Goal: Task Accomplishment & Management: Use online tool/utility

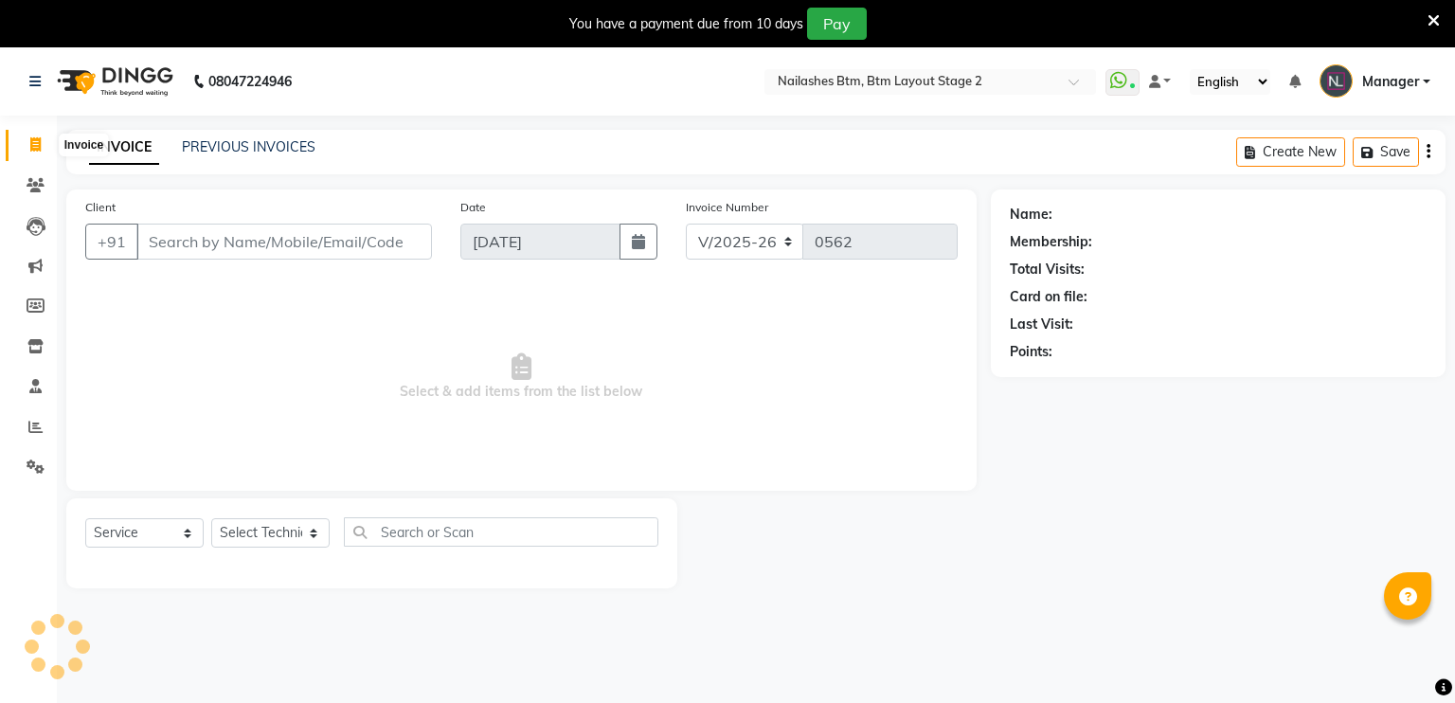
select select "6721"
select select "service"
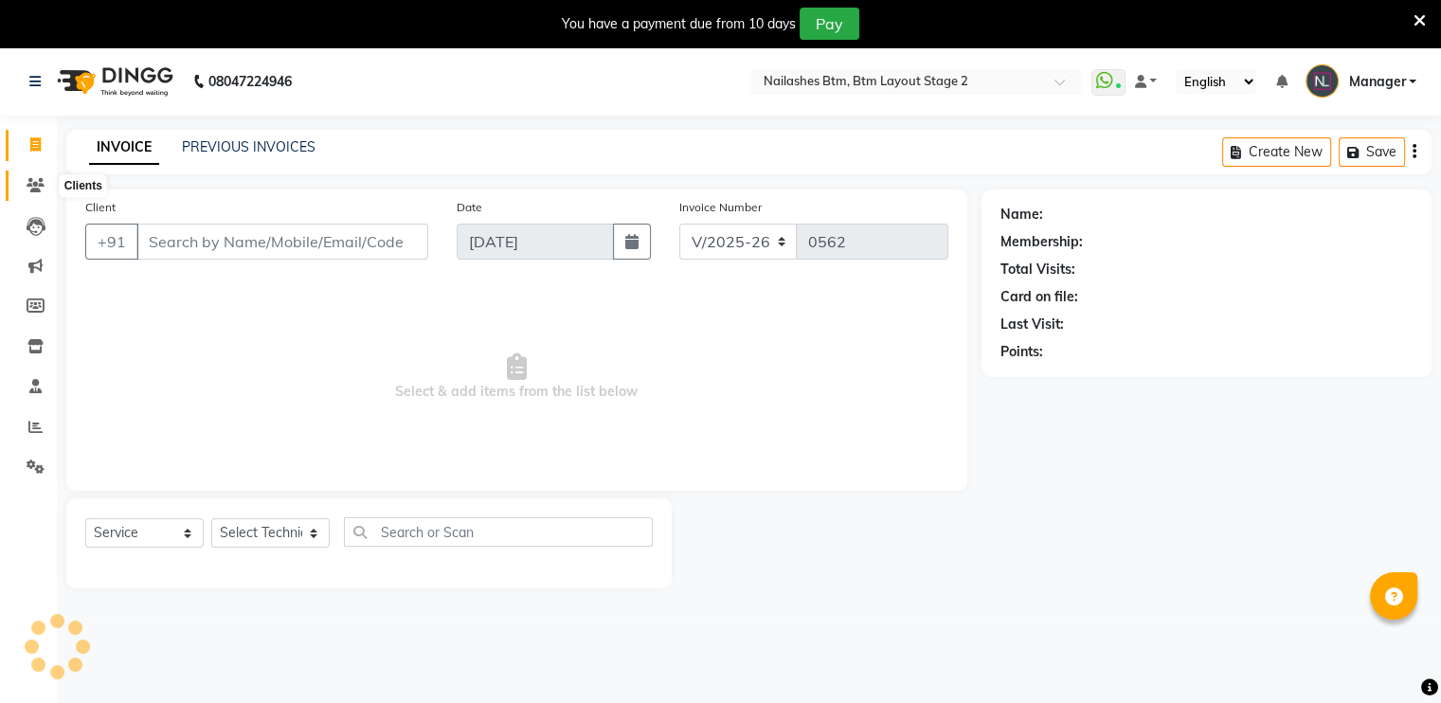
click at [37, 178] on icon at bounding box center [36, 185] width 18 height 14
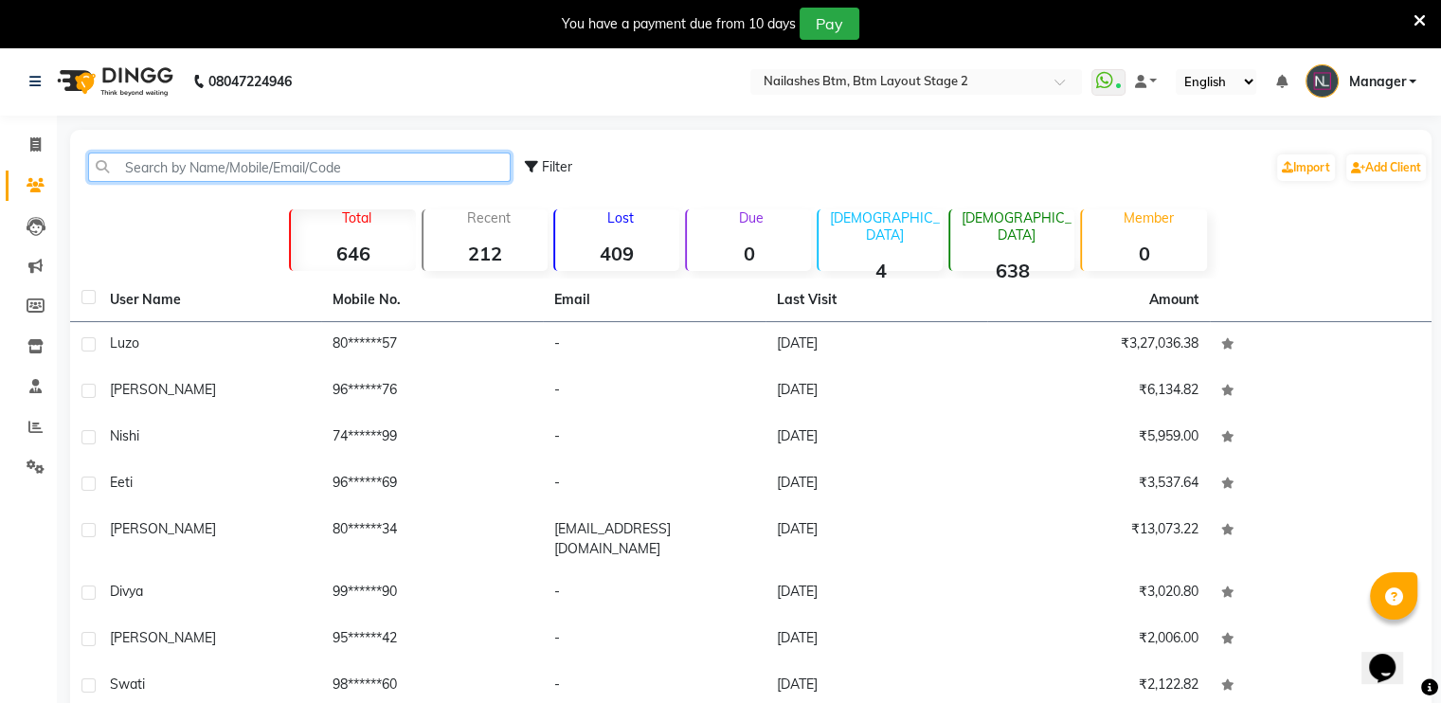
click at [205, 170] on input "text" at bounding box center [299, 166] width 422 height 29
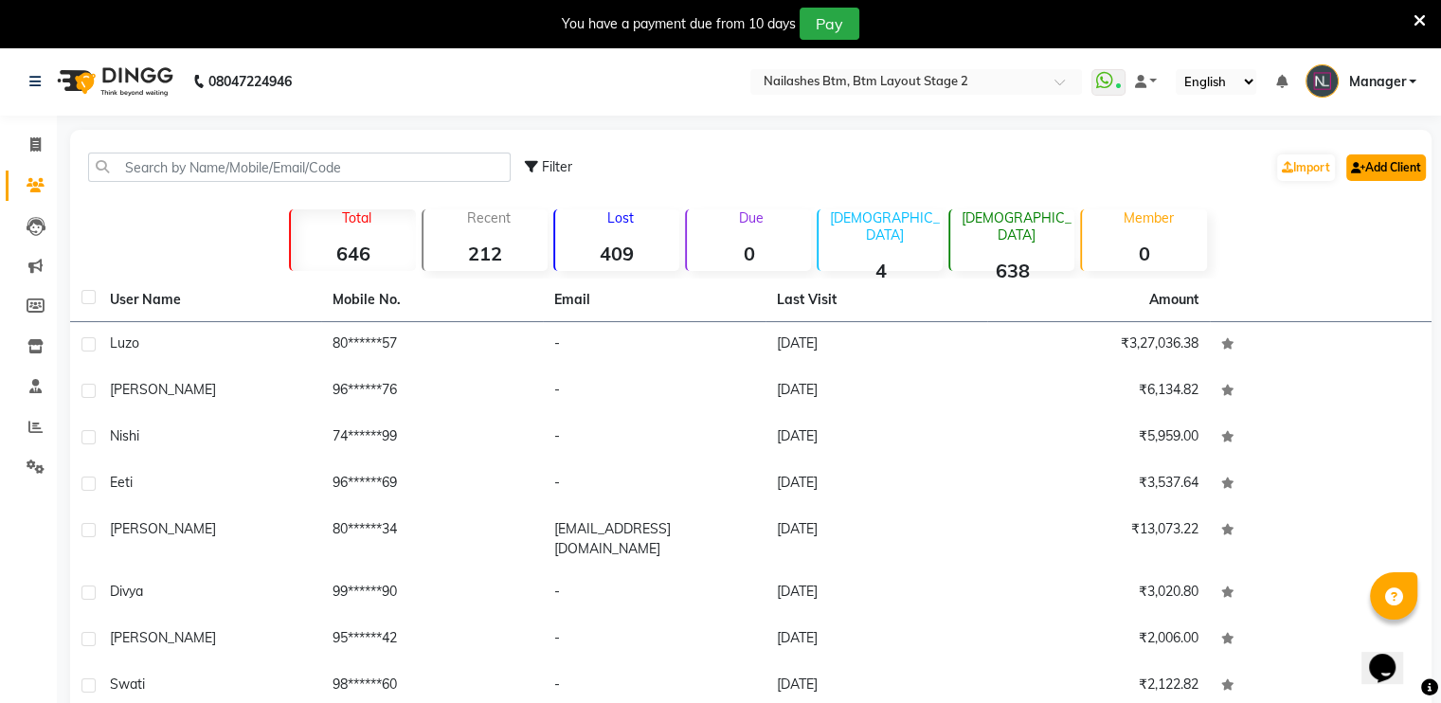
click at [1382, 173] on link "Add Client" at bounding box center [1386, 167] width 80 height 27
select select "21"
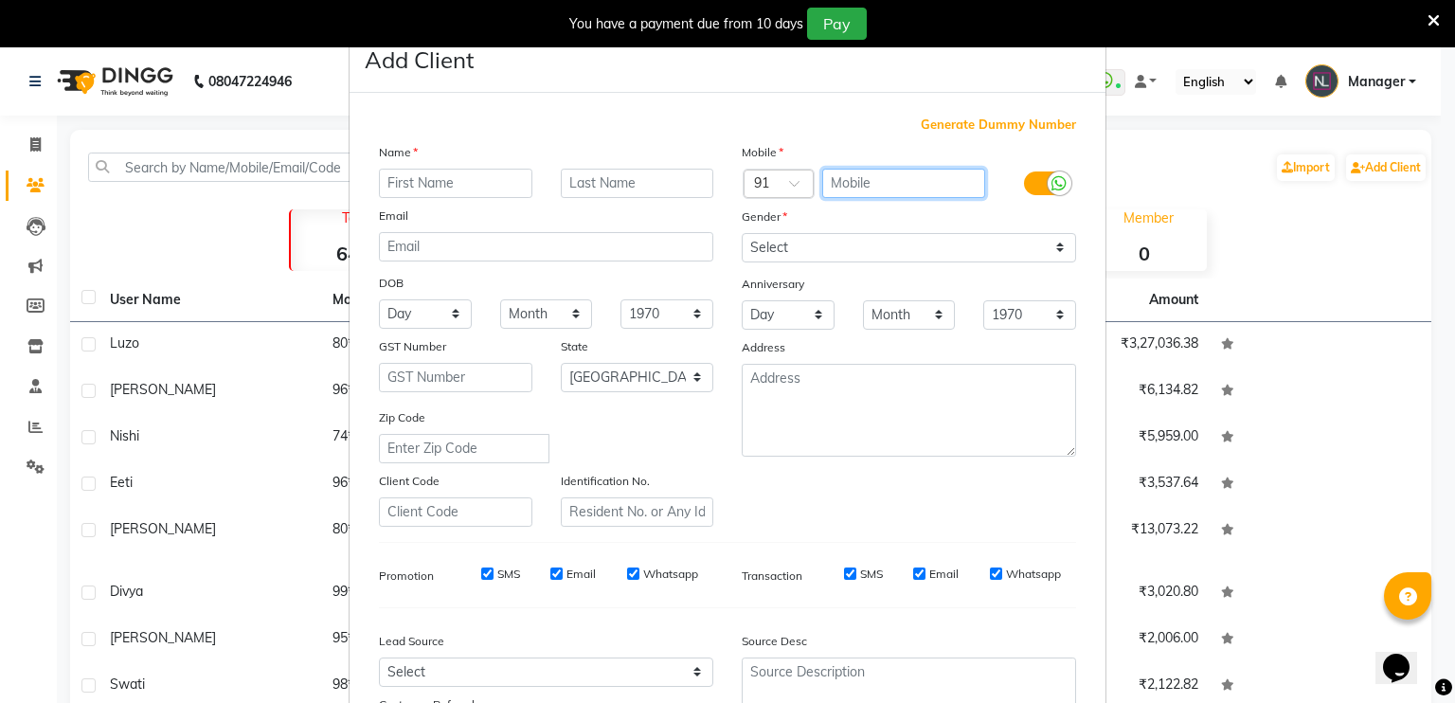
click at [894, 187] on input "text" at bounding box center [904, 183] width 164 height 29
type input "9986566845"
click at [447, 158] on div "Name" at bounding box center [546, 155] width 363 height 27
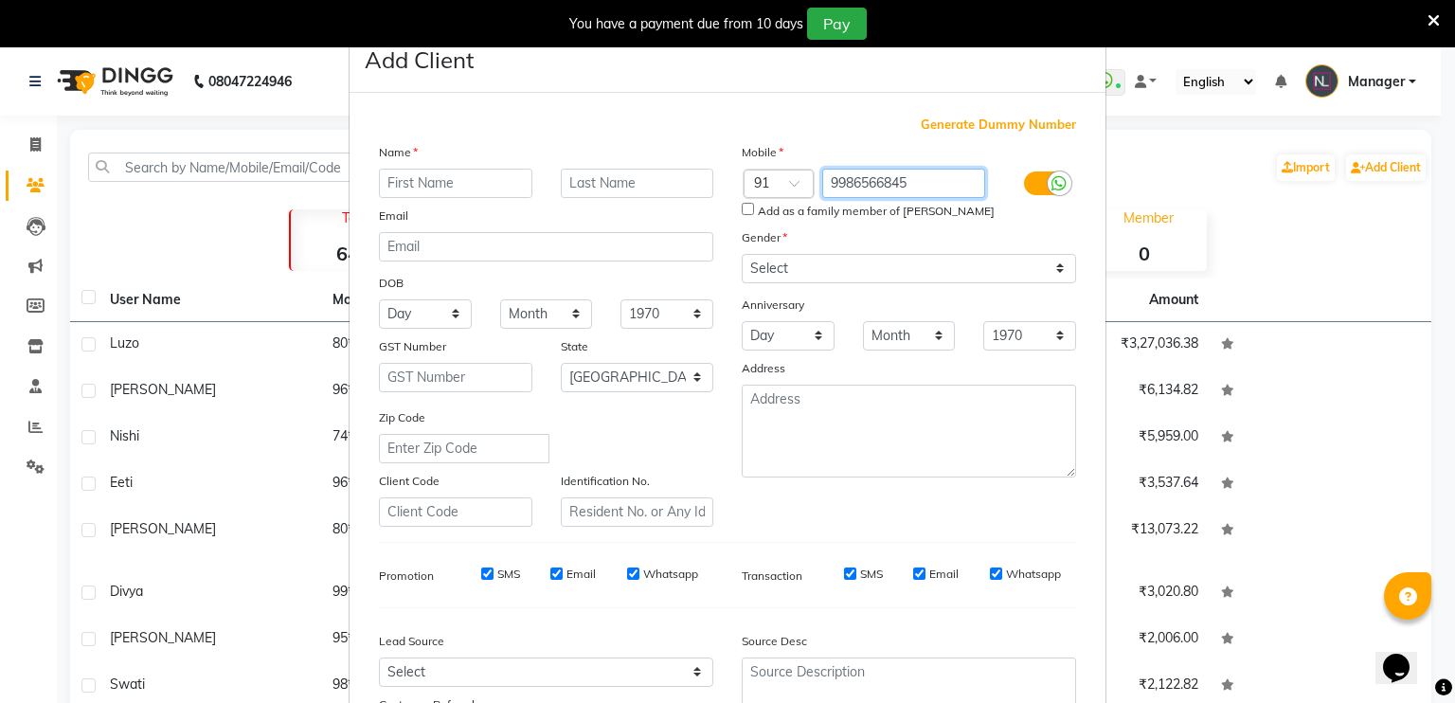
click at [867, 188] on input "9986566845" at bounding box center [904, 183] width 164 height 29
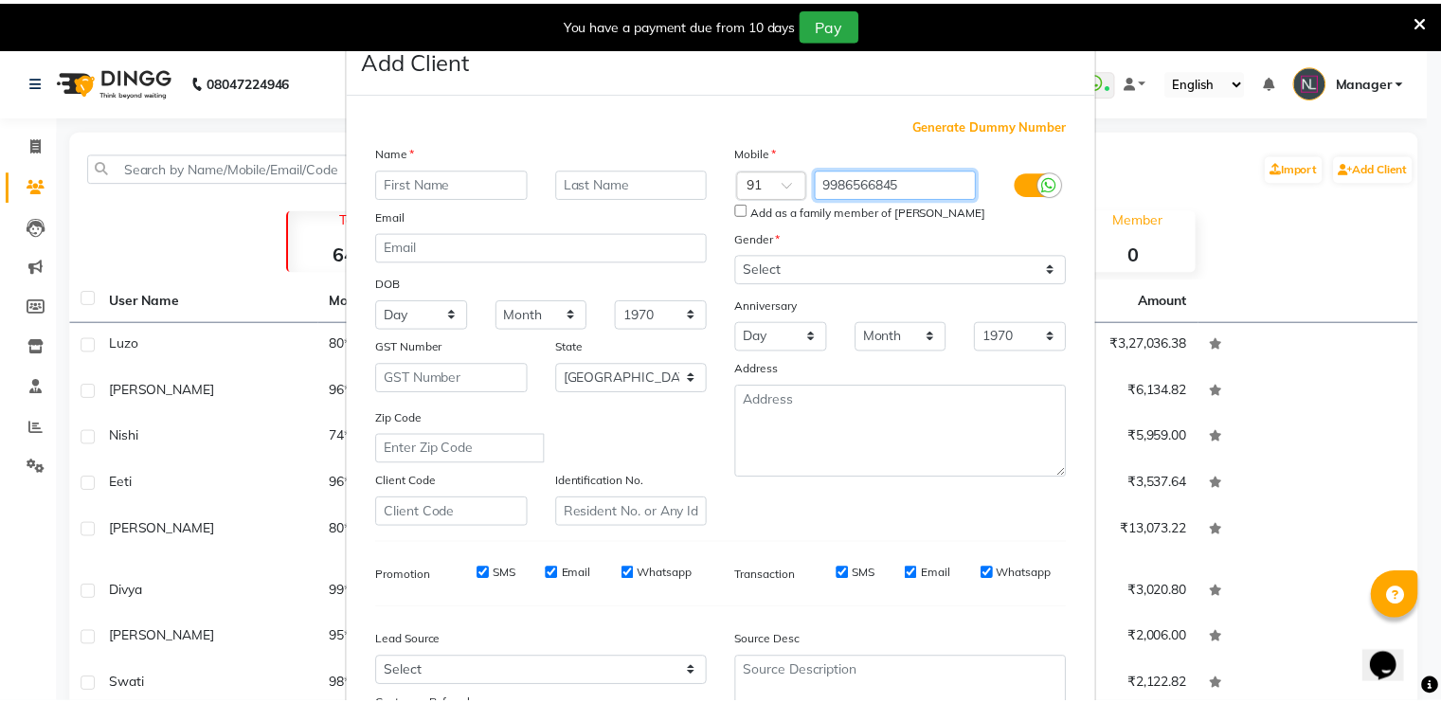
scroll to position [180, 0]
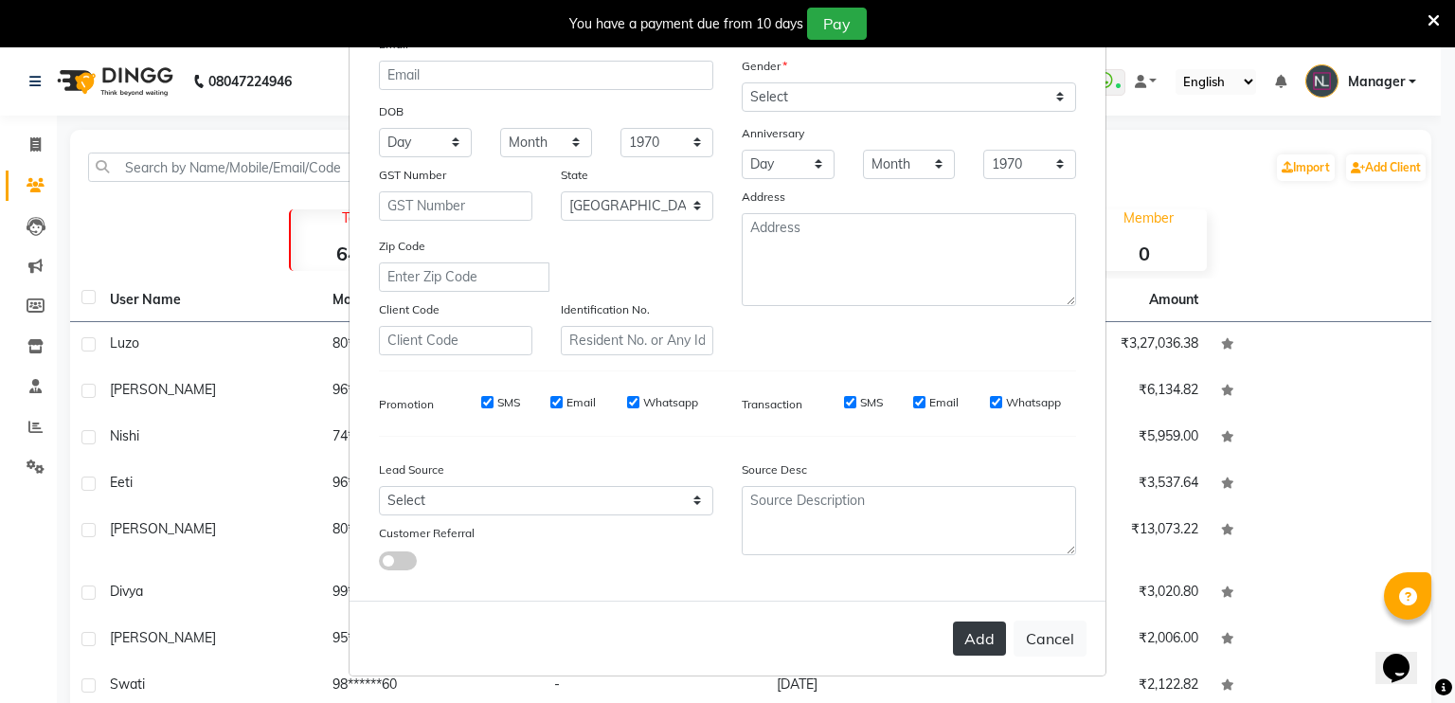
click at [977, 628] on button "Add" at bounding box center [979, 638] width 53 height 34
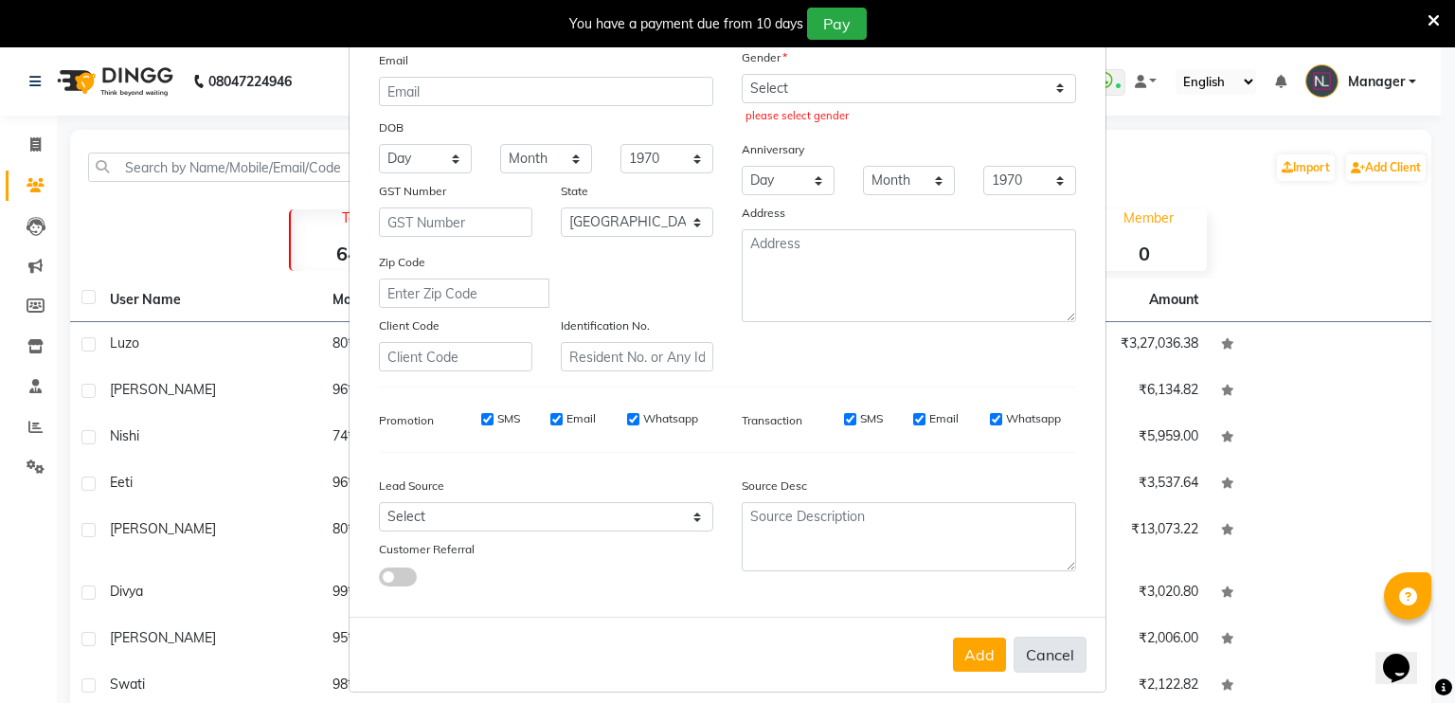
click at [1057, 662] on button "Cancel" at bounding box center [1049, 654] width 73 height 36
select select
select select "null"
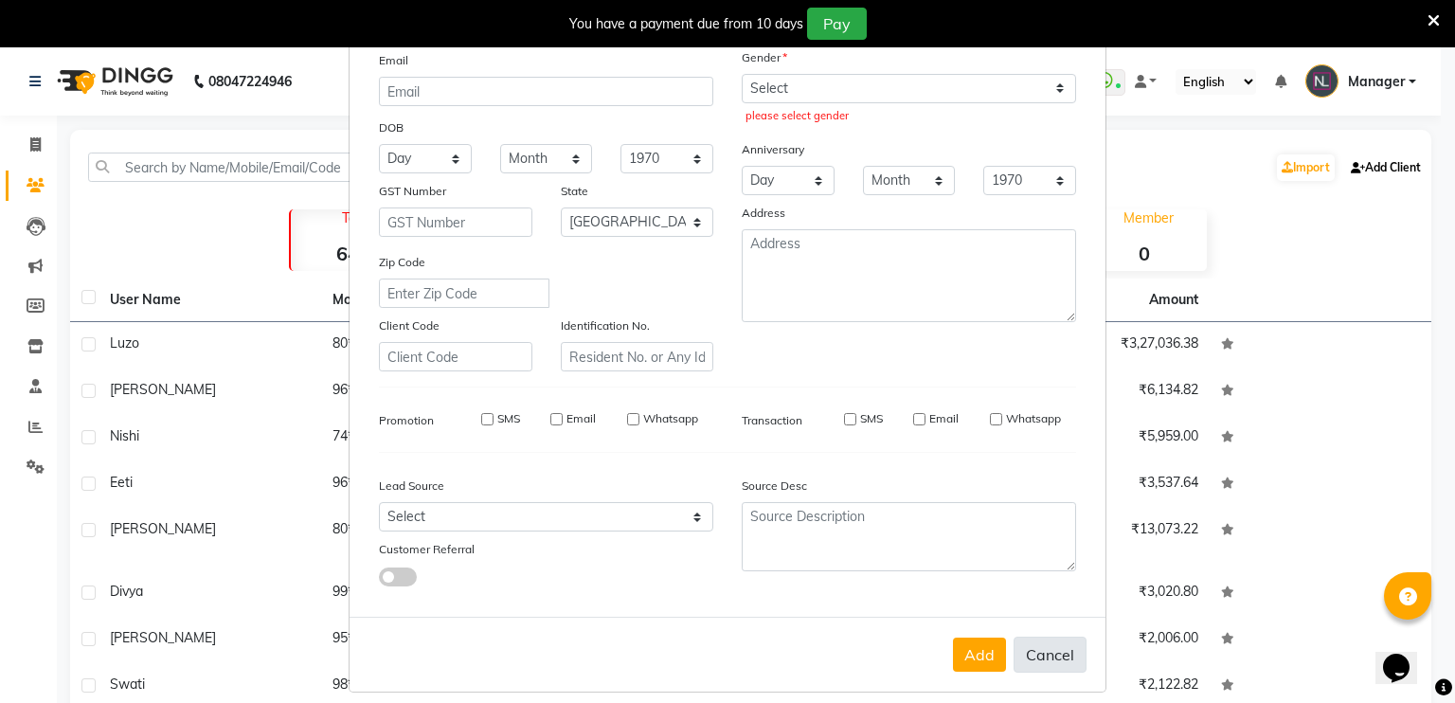
select select
checkbox input "false"
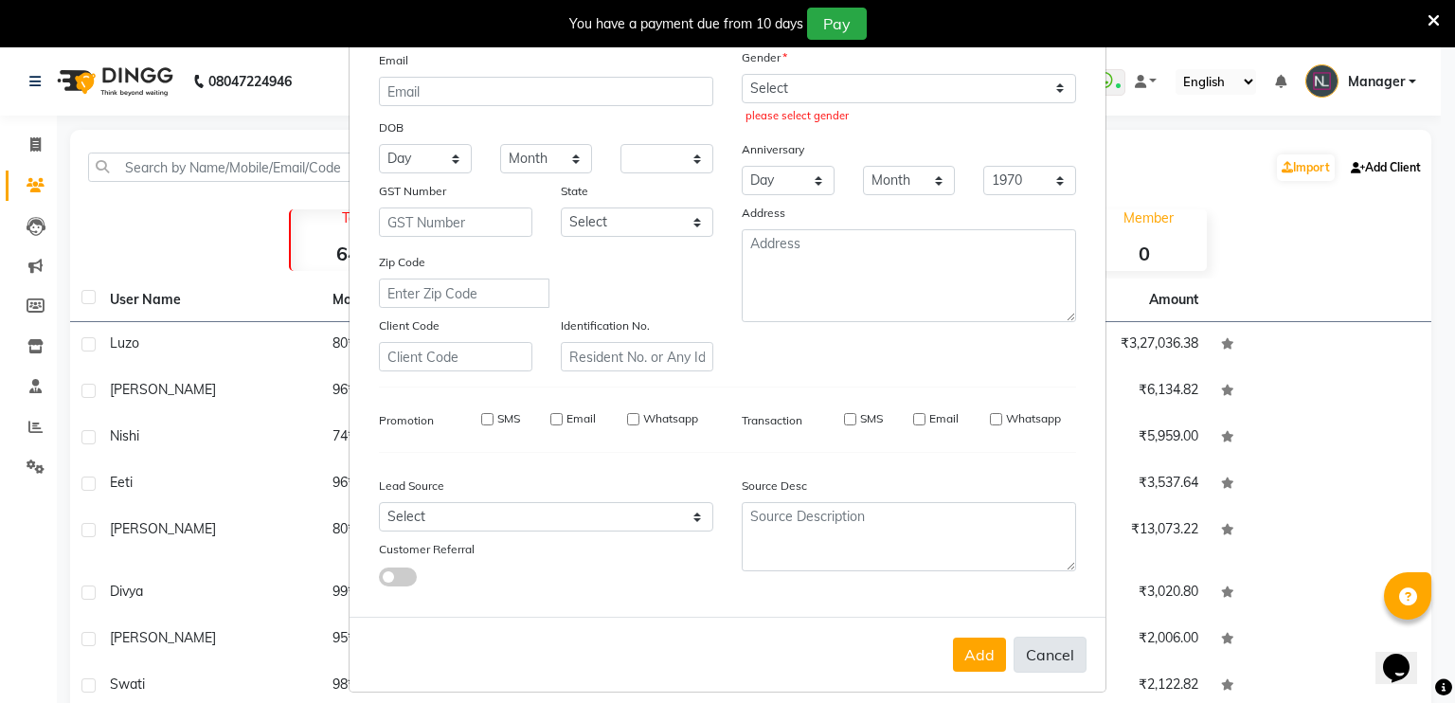
checkbox input "false"
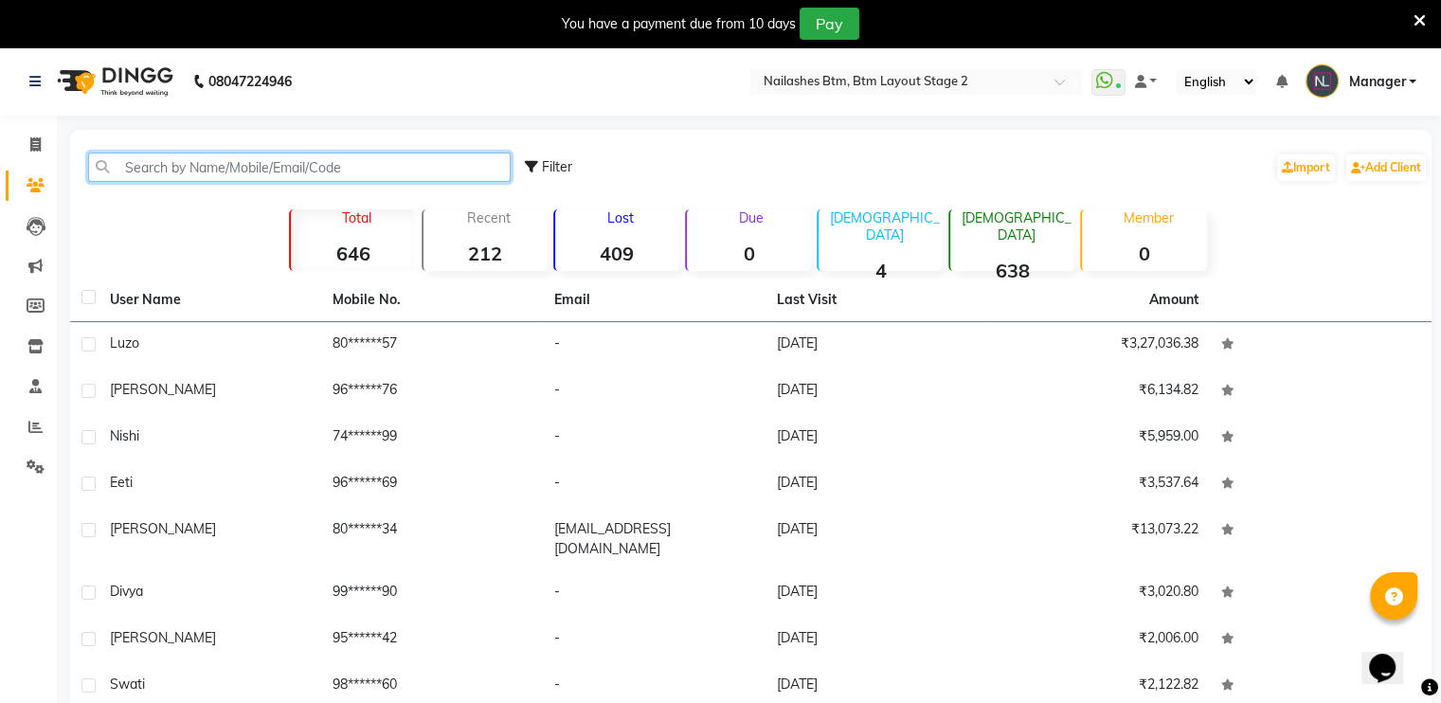
click at [450, 154] on input "text" at bounding box center [299, 166] width 422 height 29
paste input "9986566845"
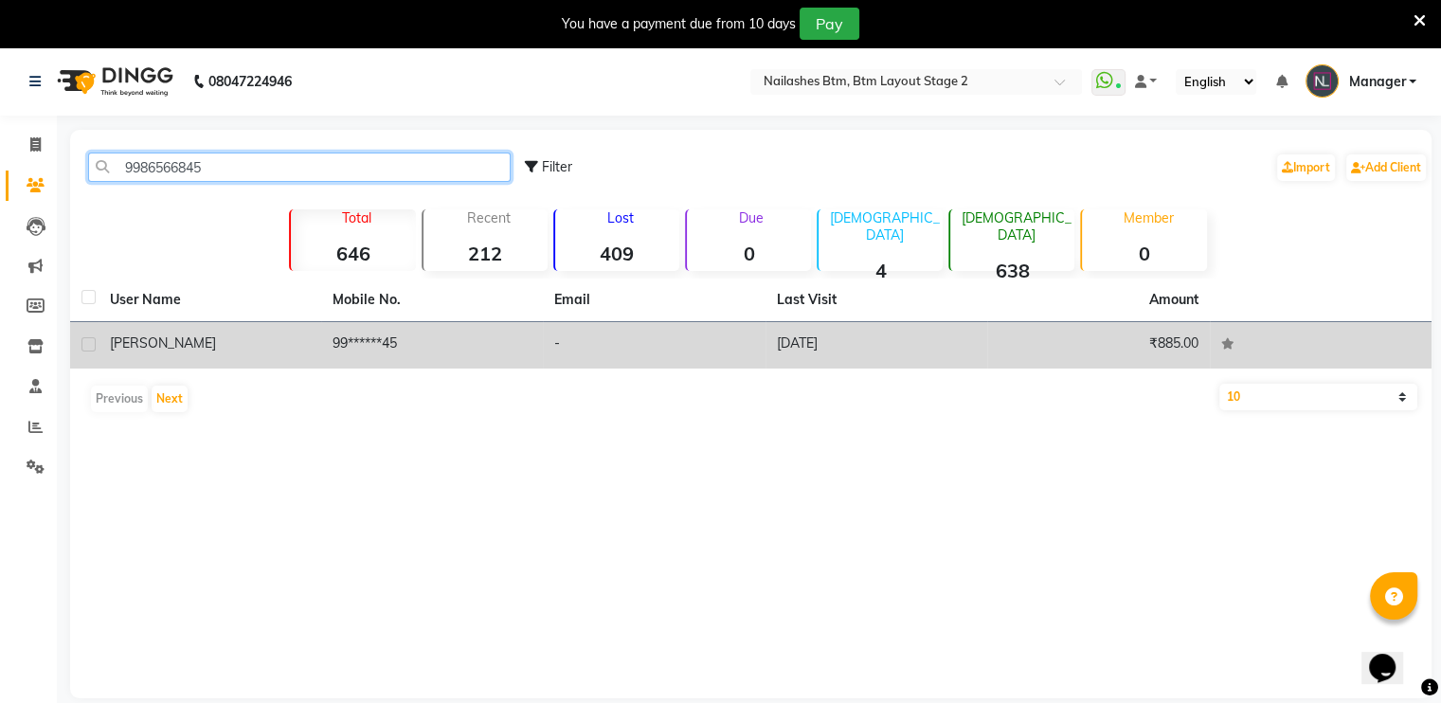
type input "9986566845"
click at [443, 334] on td "99******45" at bounding box center [432, 345] width 223 height 46
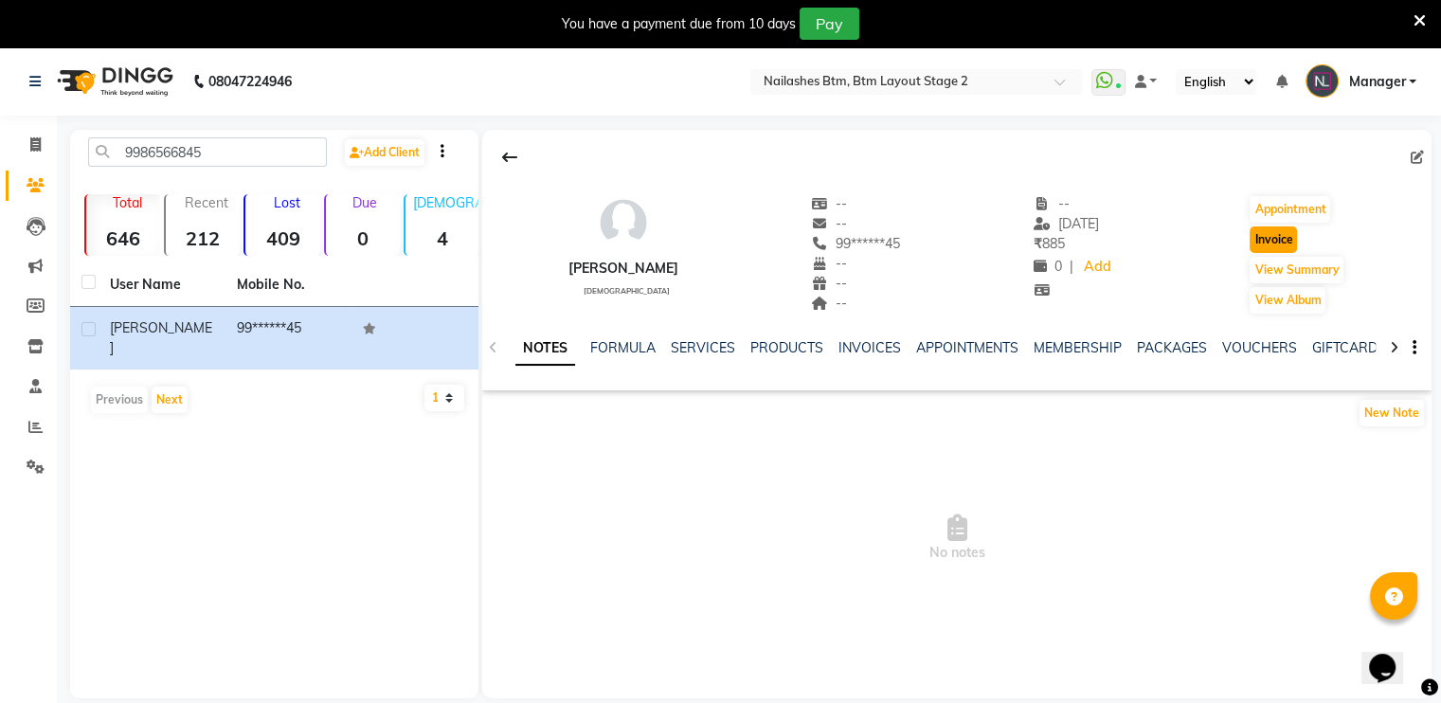
click at [1263, 236] on button "Invoice" at bounding box center [1272, 239] width 47 height 27
select select "service"
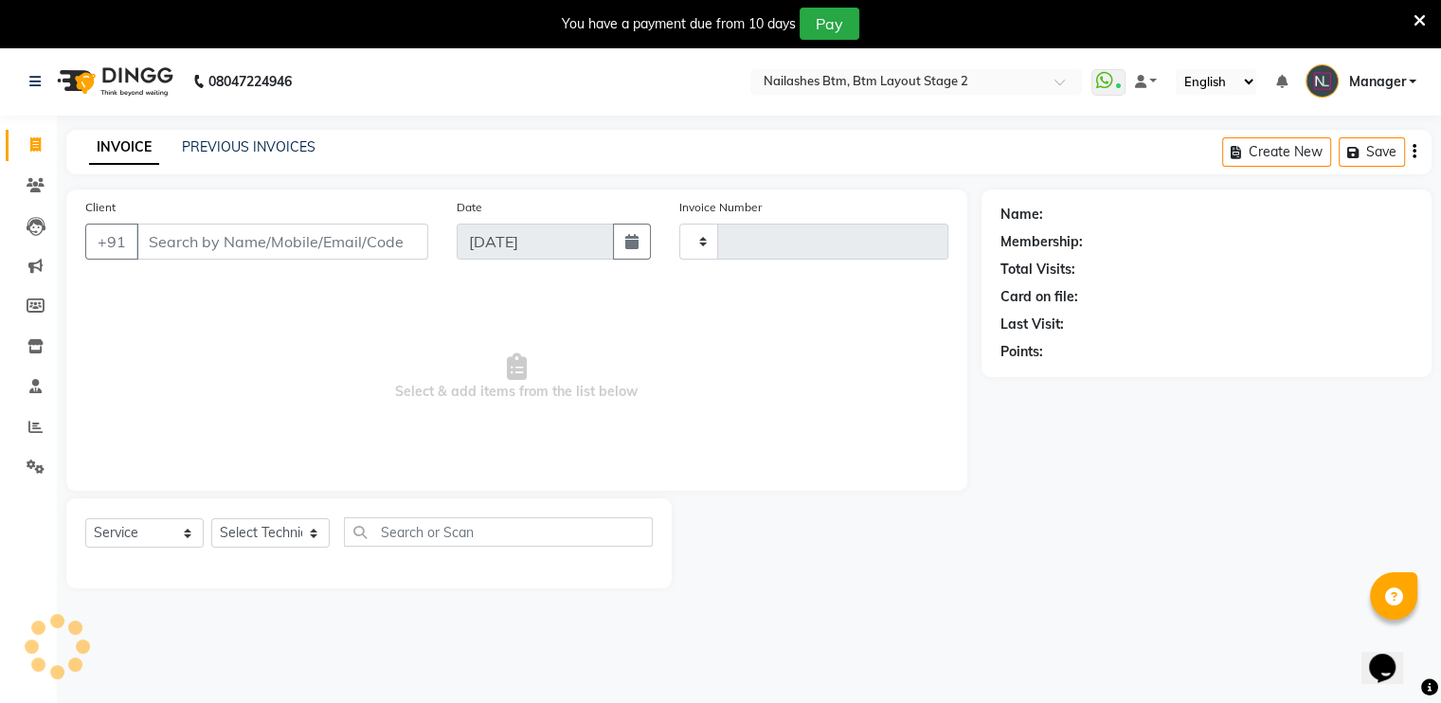
type input "0562"
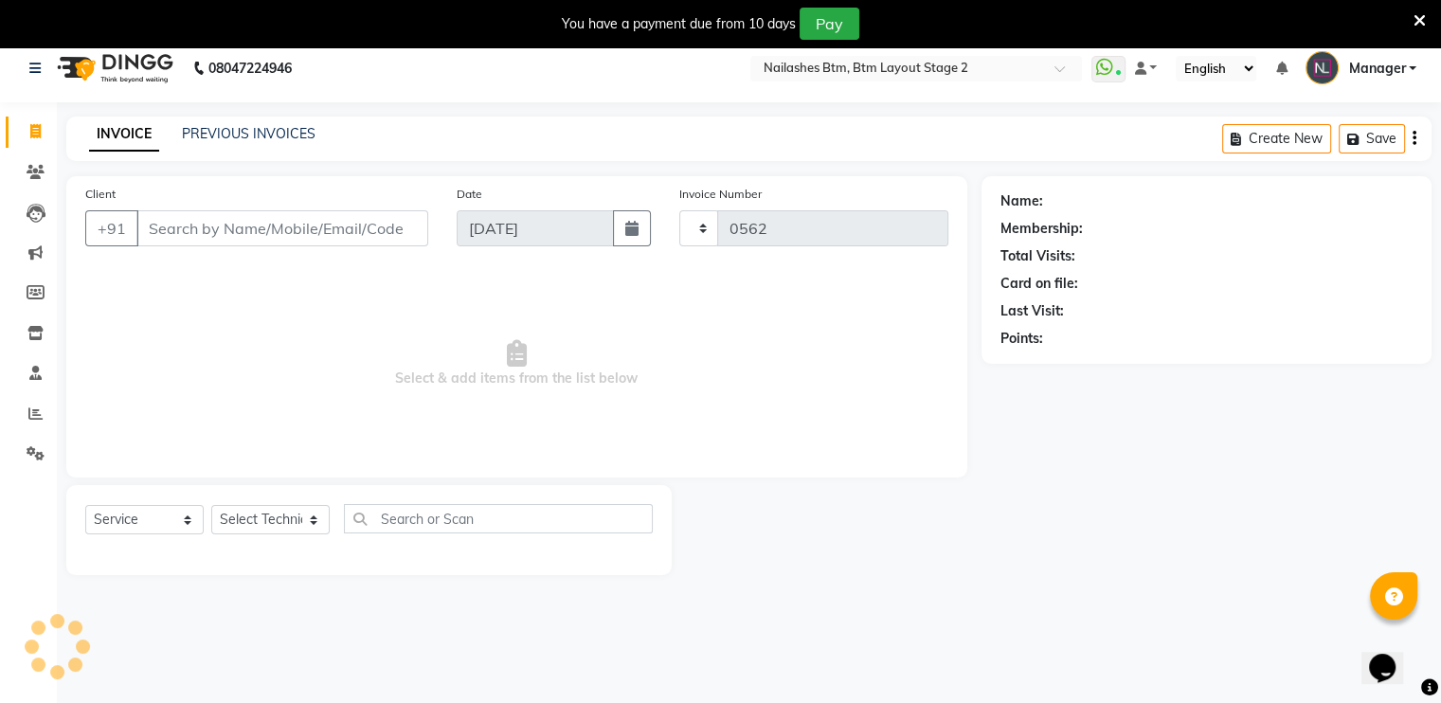
select select "6721"
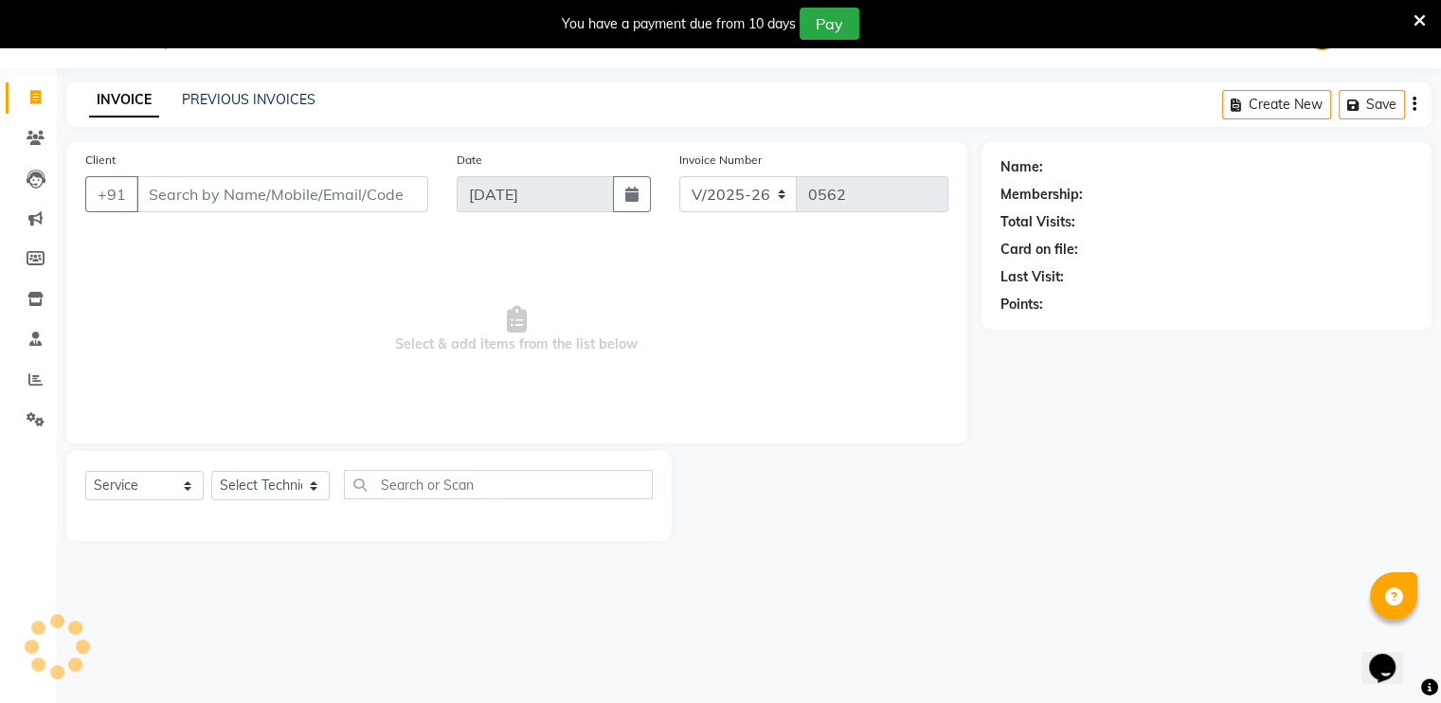
type input "99******45"
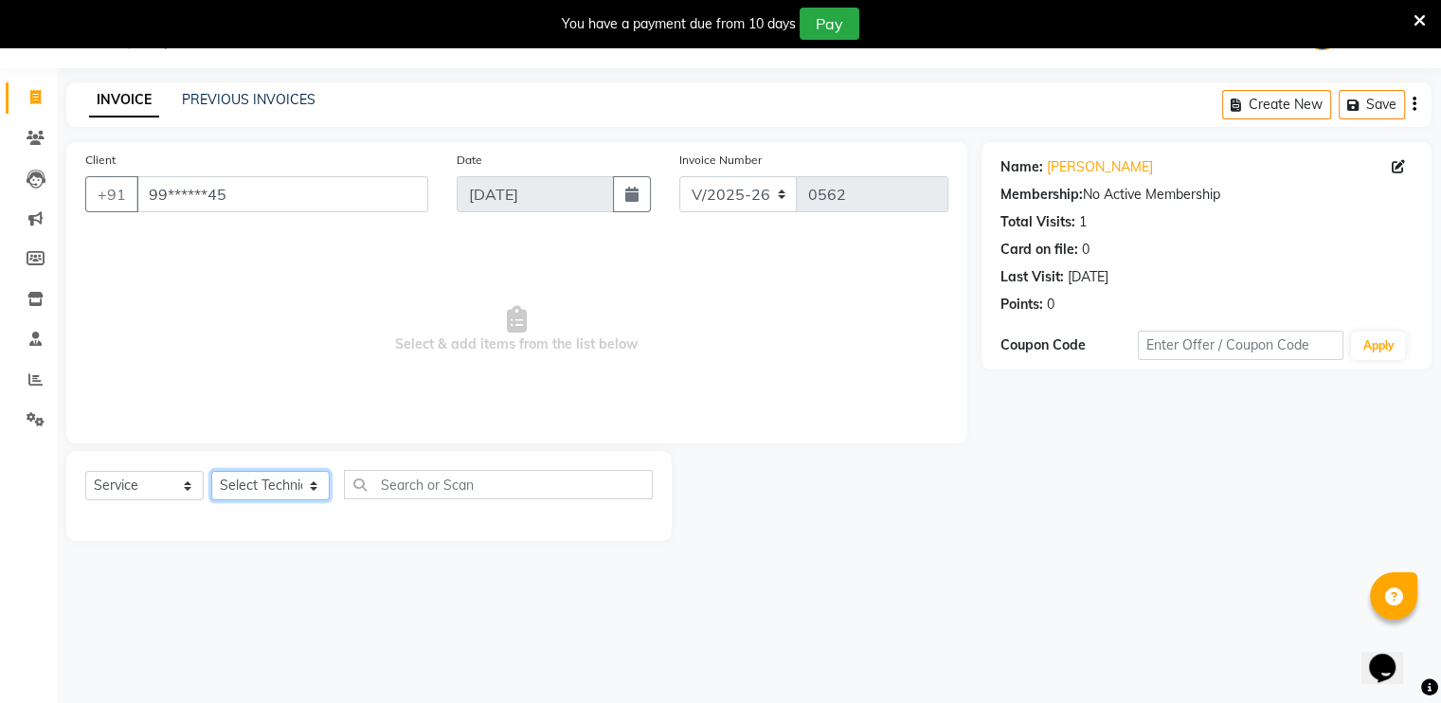
click at [283, 492] on select "Select Technician Akash Manager [PERSON_NAME] [PERSON_NAME]" at bounding box center [270, 485] width 118 height 29
select select "67515"
click at [211, 472] on select "Select Technician Akash Manager [PERSON_NAME] [PERSON_NAME]" at bounding box center [270, 485] width 118 height 29
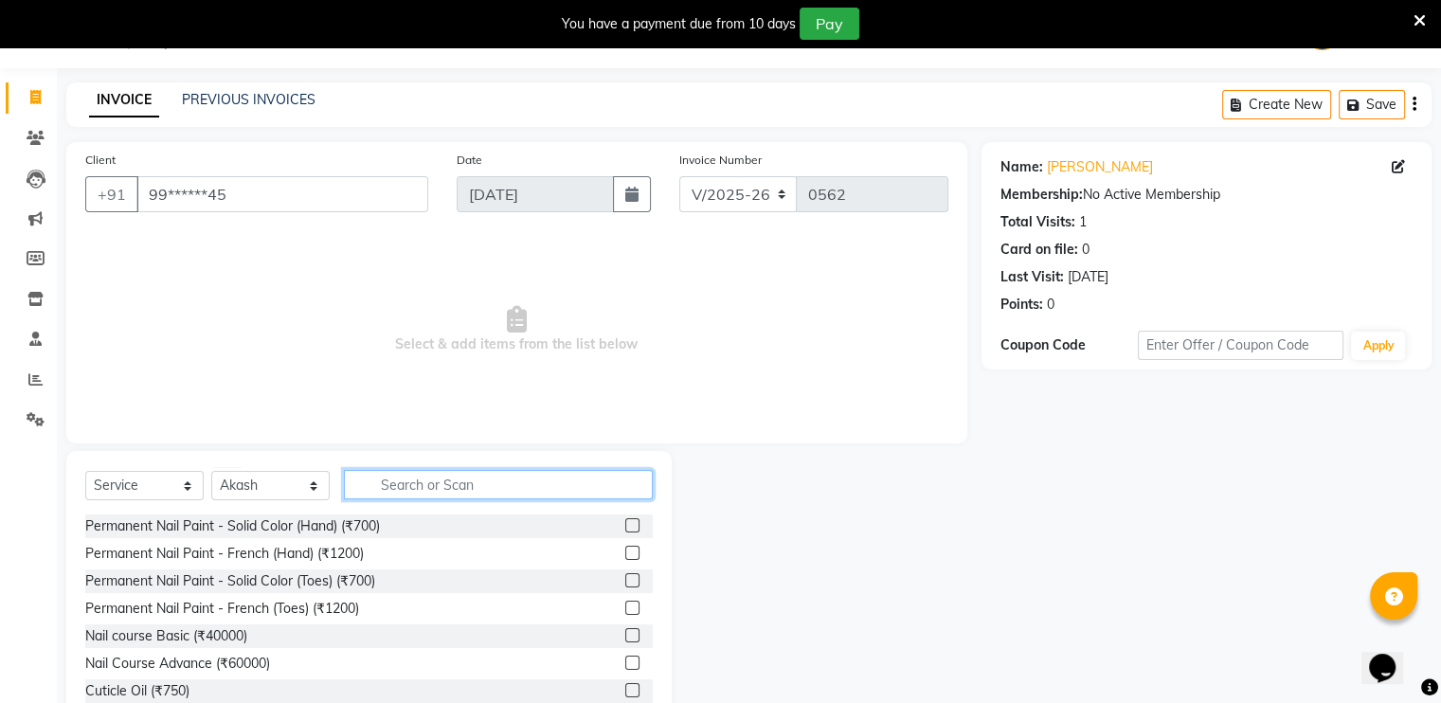
click at [401, 492] on input "text" at bounding box center [498, 484] width 309 height 29
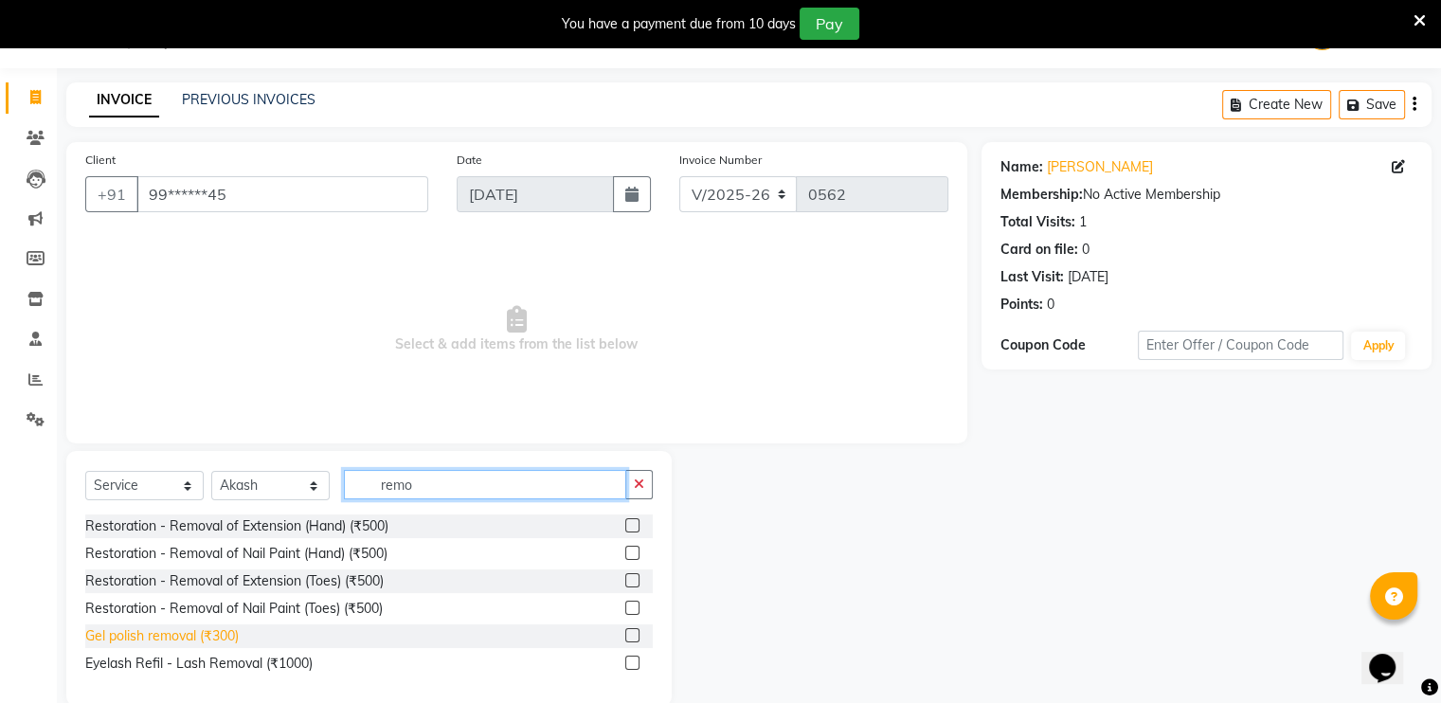
type input "remo"
click at [179, 635] on div "Gel polish removal (₹300)" at bounding box center [161, 636] width 153 height 20
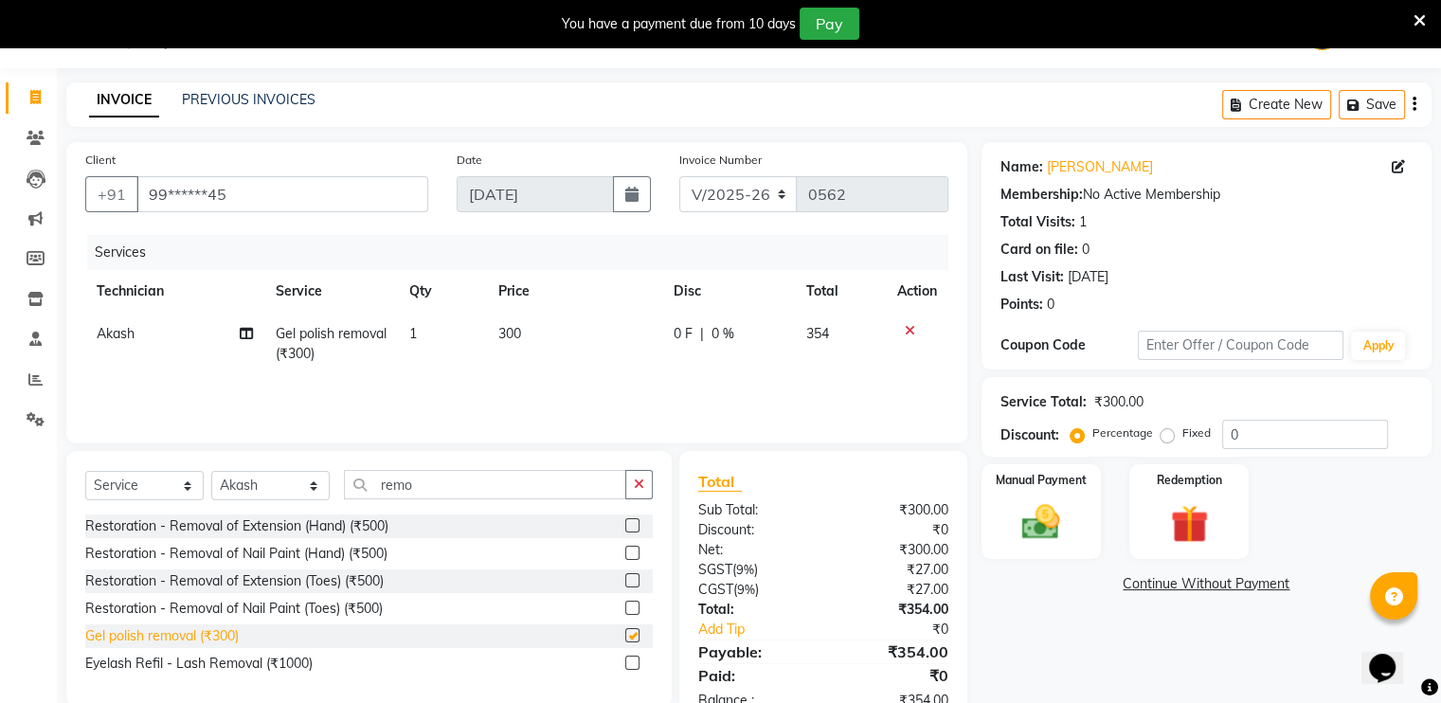
checkbox input "false"
click at [1017, 488] on div "Manual Payment" at bounding box center [1040, 511] width 124 height 98
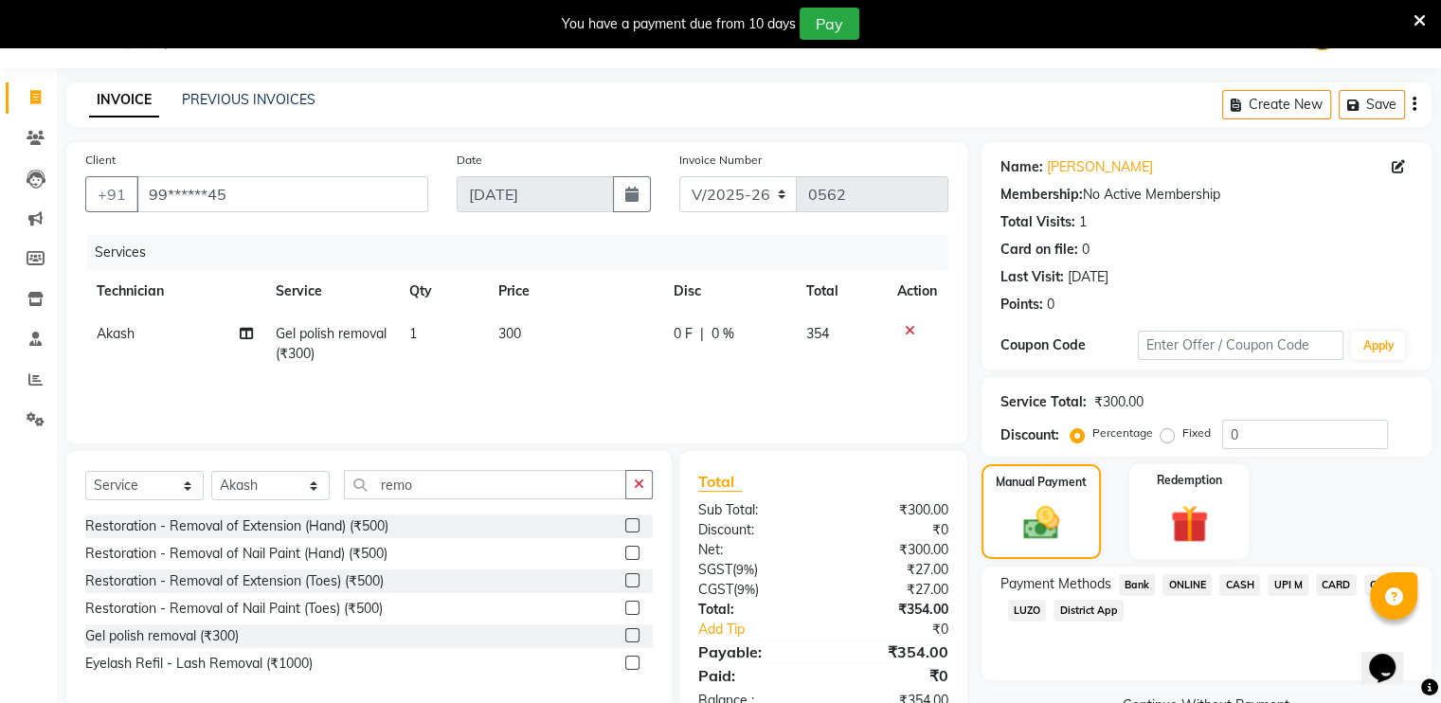
click at [1235, 579] on span "CASH" at bounding box center [1239, 585] width 41 height 22
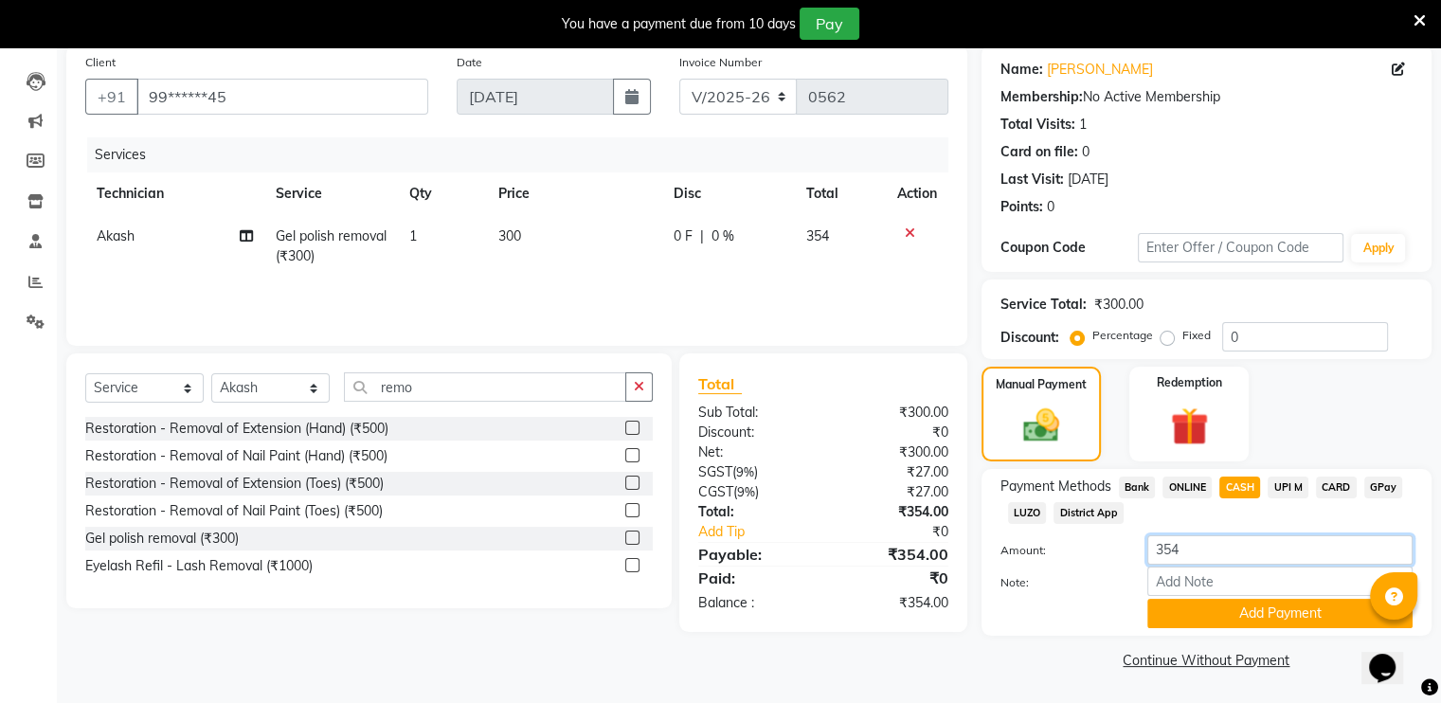
click at [1212, 542] on input "354" at bounding box center [1279, 549] width 265 height 29
type input "3"
type input "200"
click at [1187, 611] on button "Add Payment" at bounding box center [1279, 613] width 265 height 29
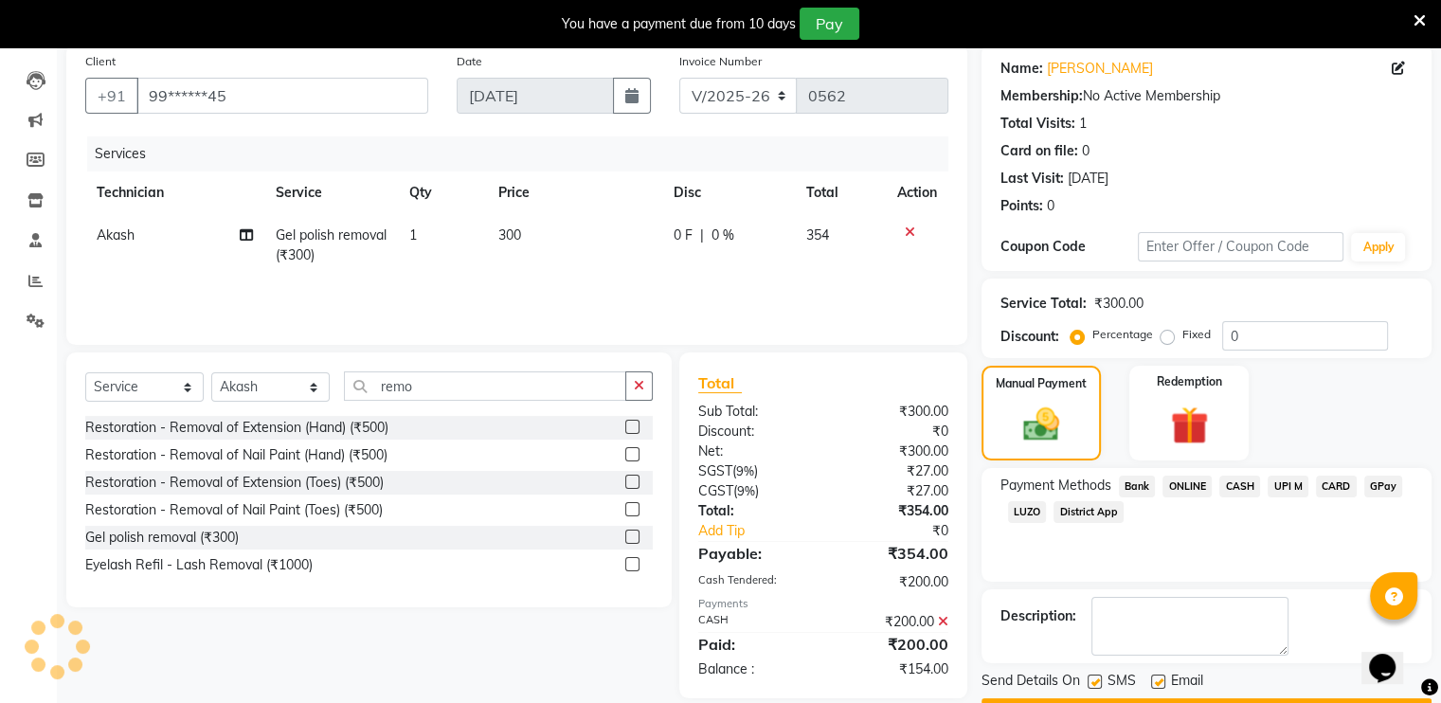
click at [1376, 477] on span "GPay" at bounding box center [1383, 486] width 39 height 22
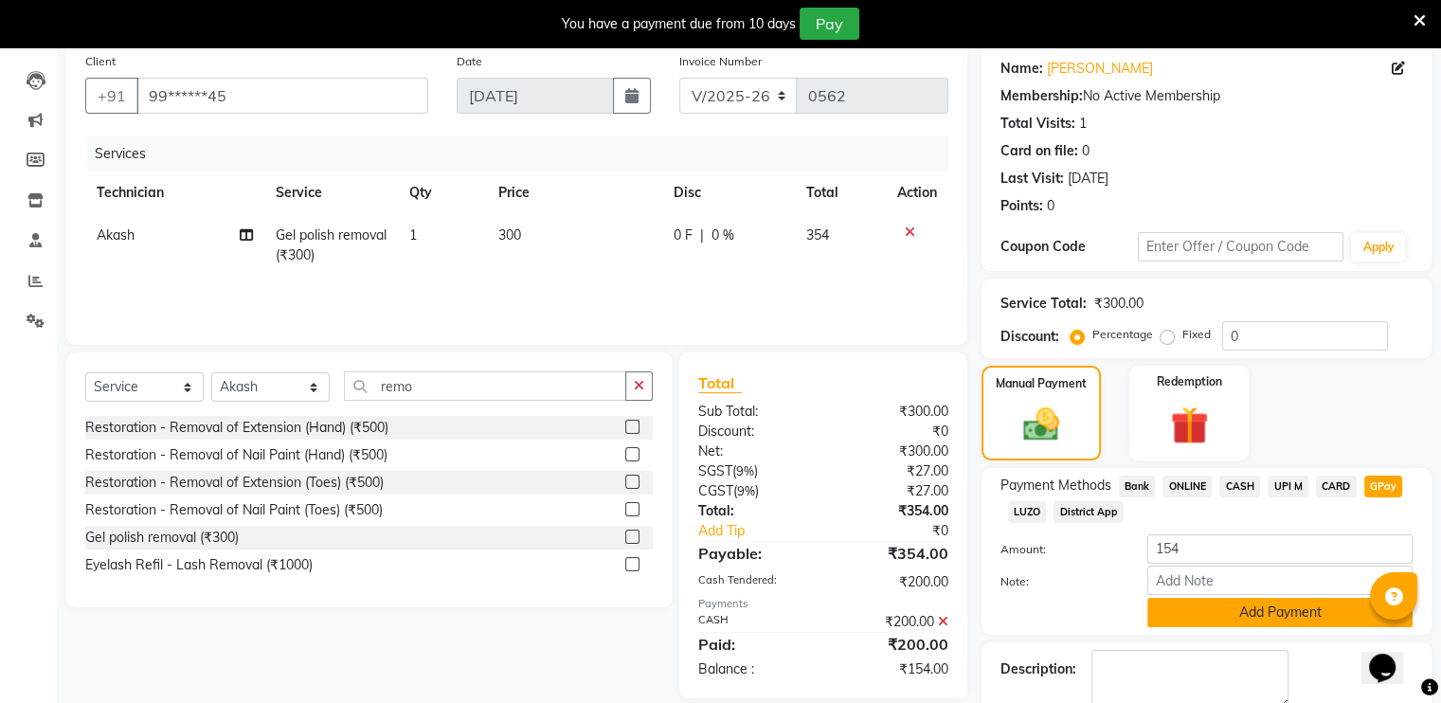
click at [1226, 614] on button "Add Payment" at bounding box center [1279, 612] width 265 height 29
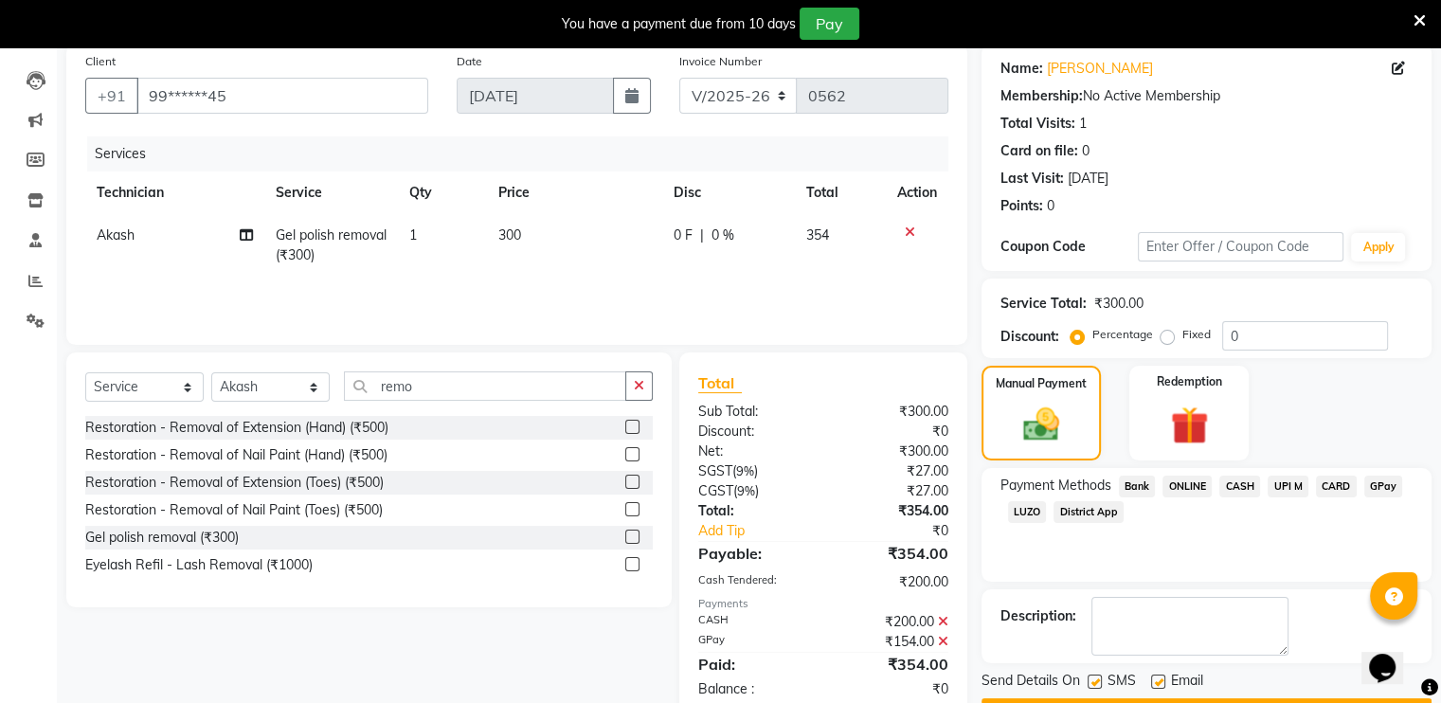
scroll to position [197, 0]
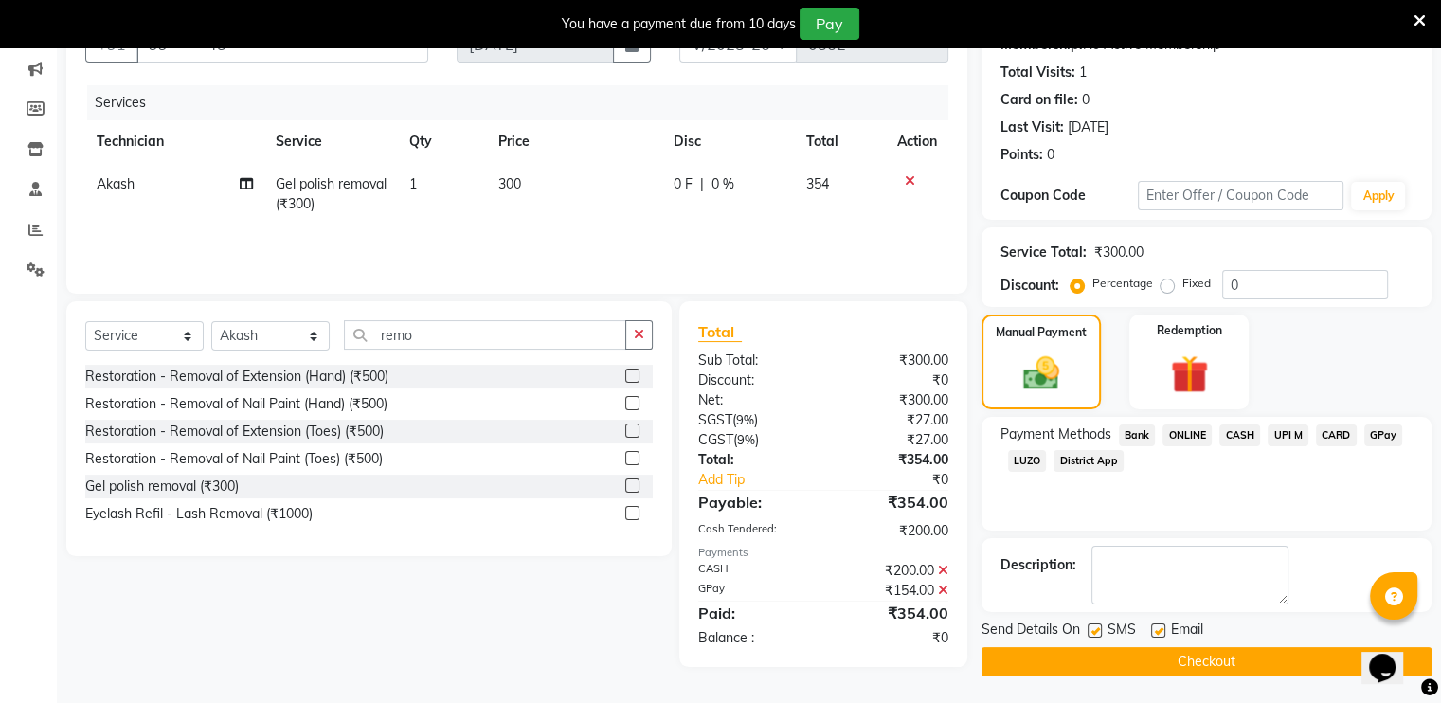
click at [1200, 661] on button "Checkout" at bounding box center [1206, 661] width 450 height 29
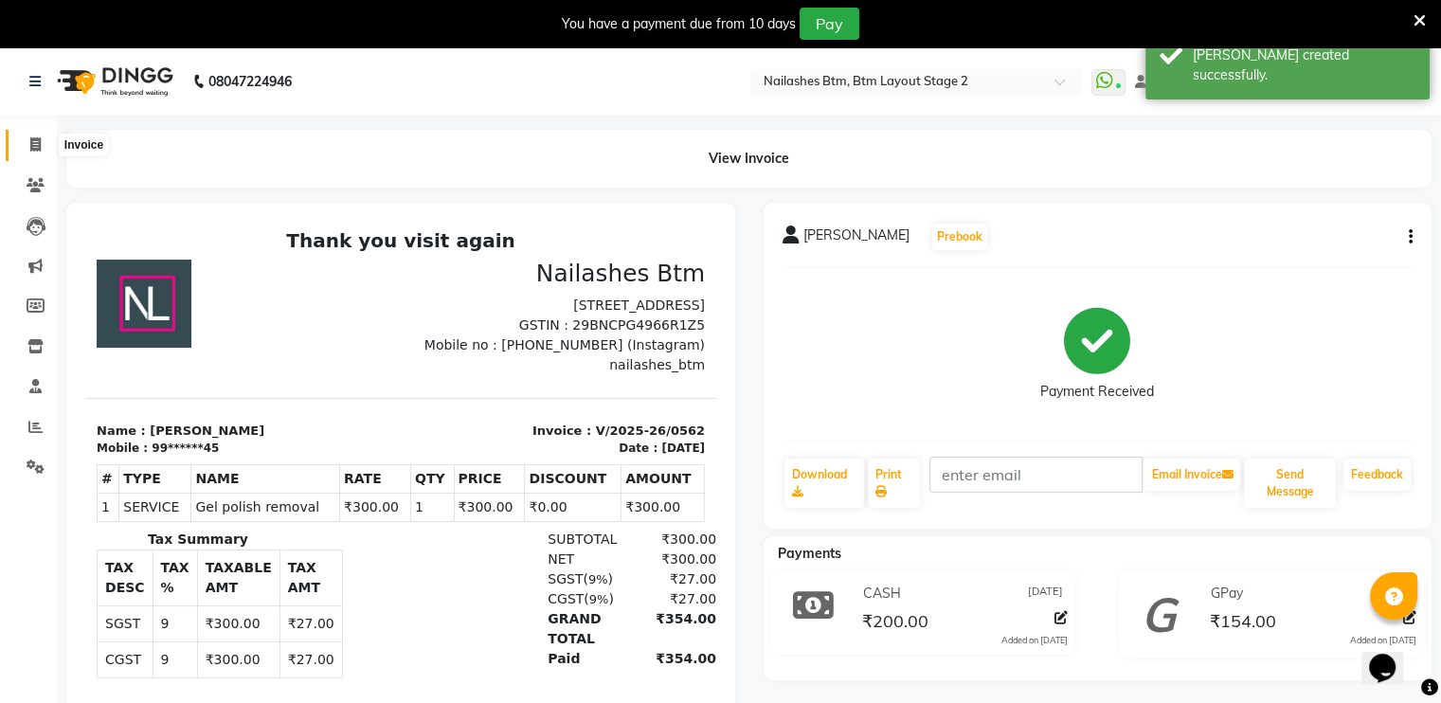
click at [31, 135] on span at bounding box center [35, 145] width 33 height 22
select select "service"
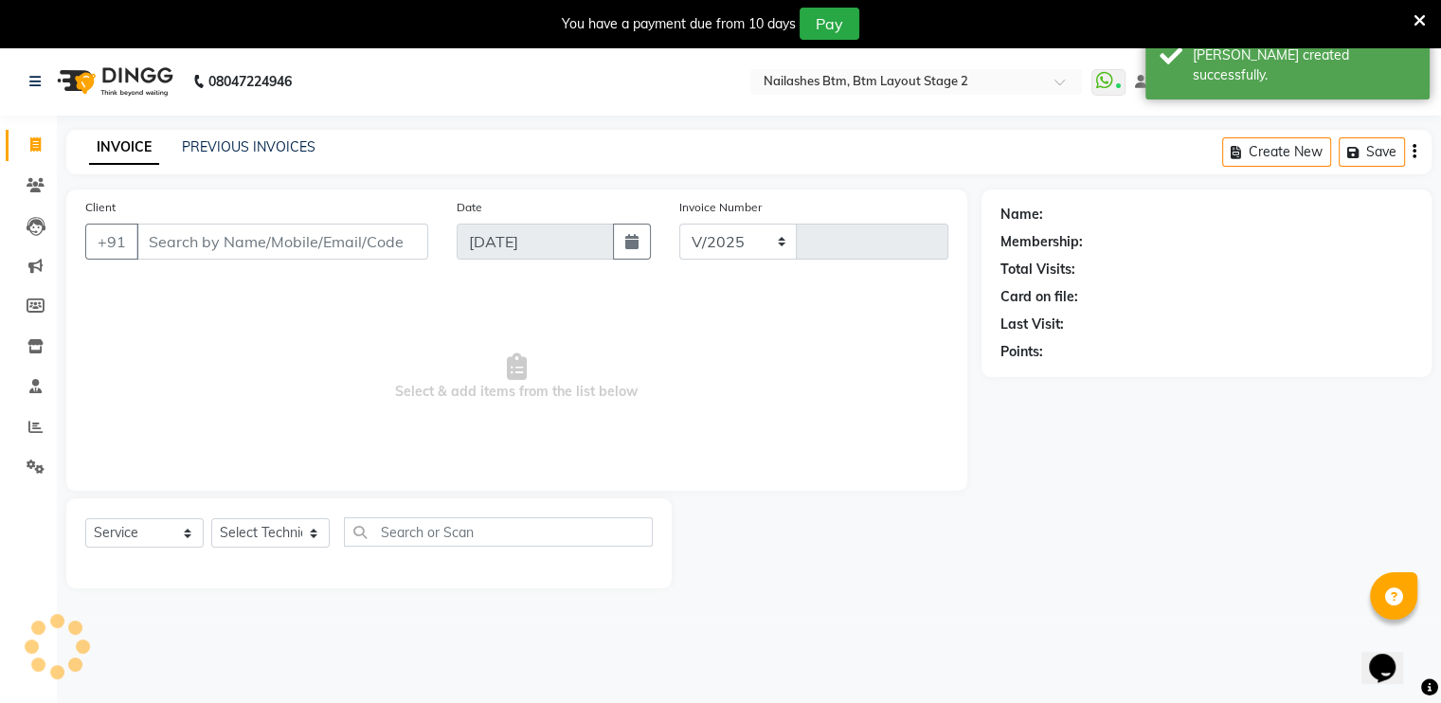
scroll to position [47, 0]
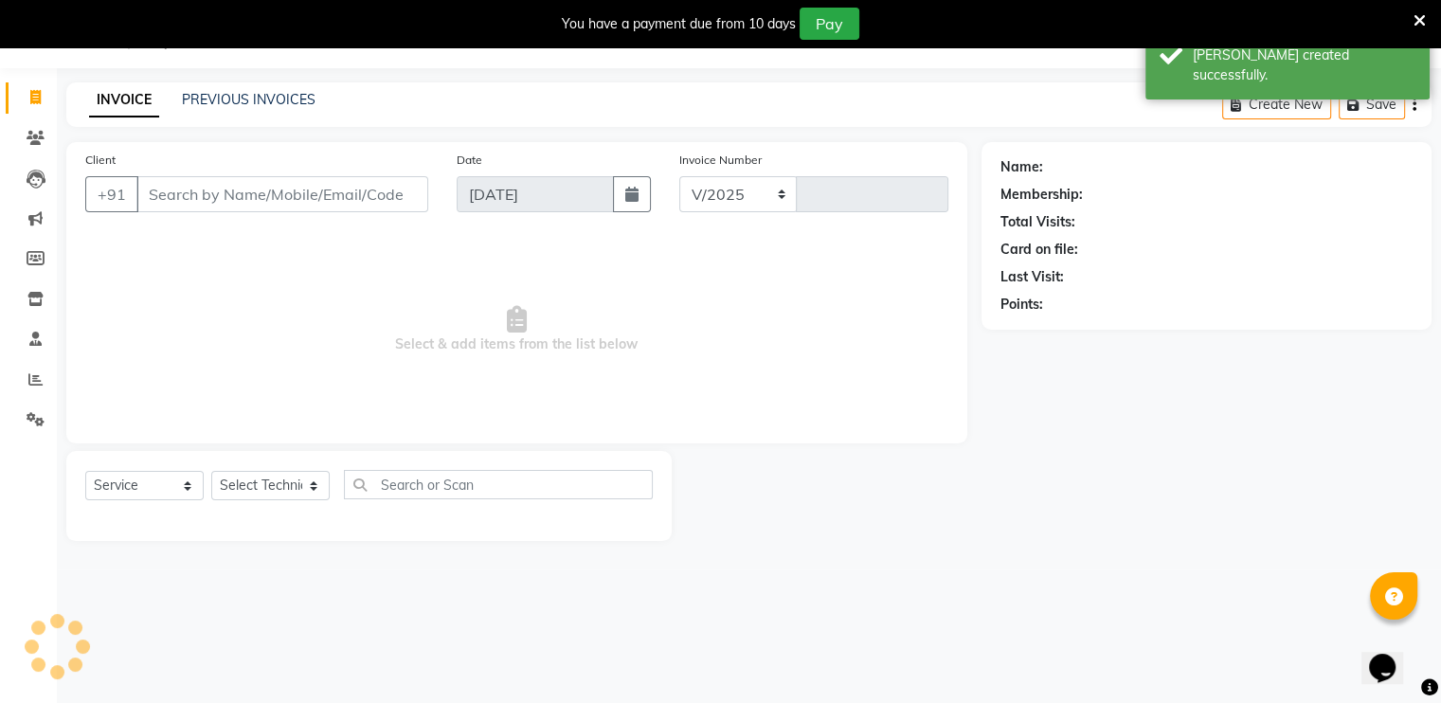
select select "6721"
type input "0563"
